Goal: Check status: Check status

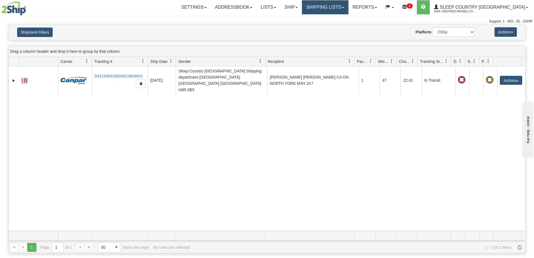
click at [348, 6] on link "Shipping lists" at bounding box center [325, 7] width 46 height 14
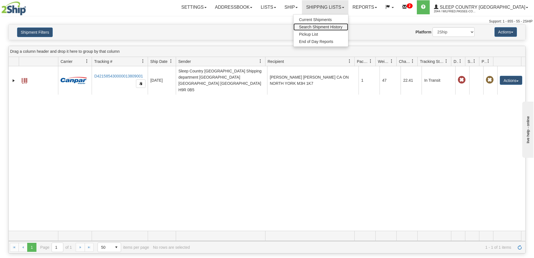
click at [342, 27] on span "Search Shipment History" at bounding box center [320, 27] width 43 height 4
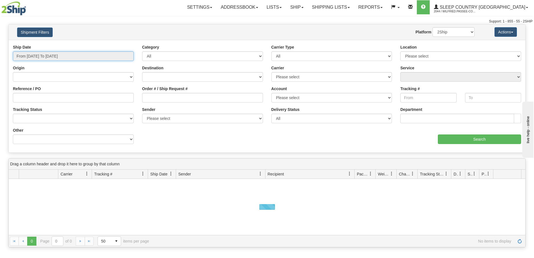
drag, startPoint x: 51, startPoint y: 54, endPoint x: 49, endPoint y: 59, distance: 5.8
click at [51, 55] on input "From 09/11/2025 To 09/12/2025" at bounding box center [73, 56] width 121 height 10
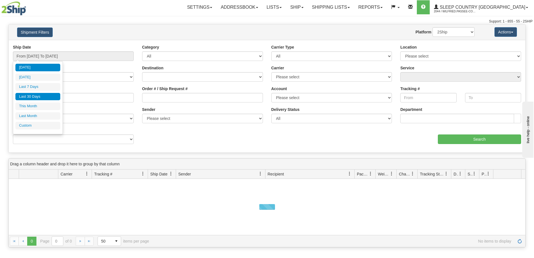
click at [41, 94] on li "Last 30 Days" at bounding box center [37, 97] width 45 height 8
type input "From [DATE] To [DATE]"
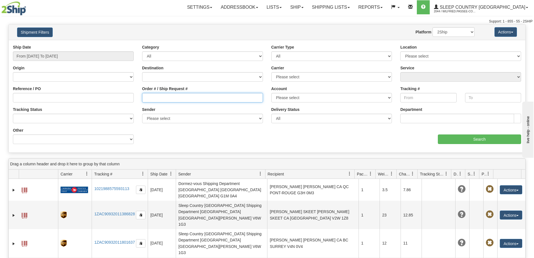
click at [165, 98] on input "Order # / Ship Request #" at bounding box center [202, 98] width 121 height 10
paste input "9000I077982"
type input "9000I077982"
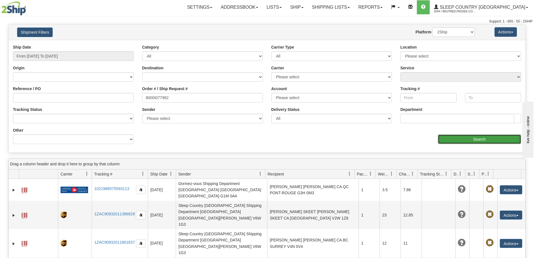
click at [467, 140] on input "Search" at bounding box center [479, 139] width 83 height 10
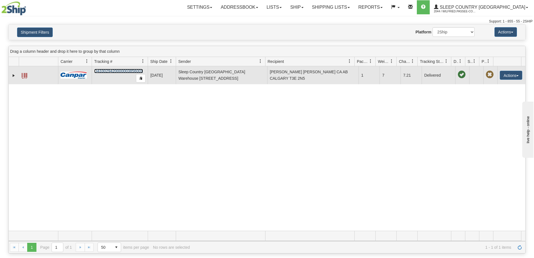
click at [128, 69] on link "D433029420000003856001" at bounding box center [118, 71] width 49 height 4
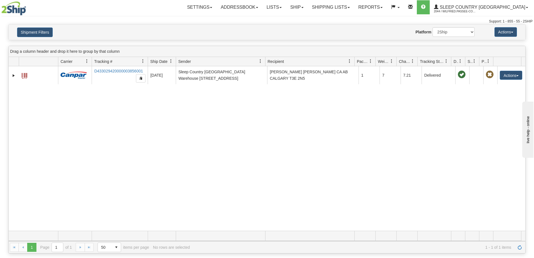
click at [210, 115] on div "31593721 2044 D433029420000003856001 09/10/2025 09/10/2025 11:14:12 AM Sleep Co…" at bounding box center [267, 148] width 516 height 164
